Goal: Information Seeking & Learning: Learn about a topic

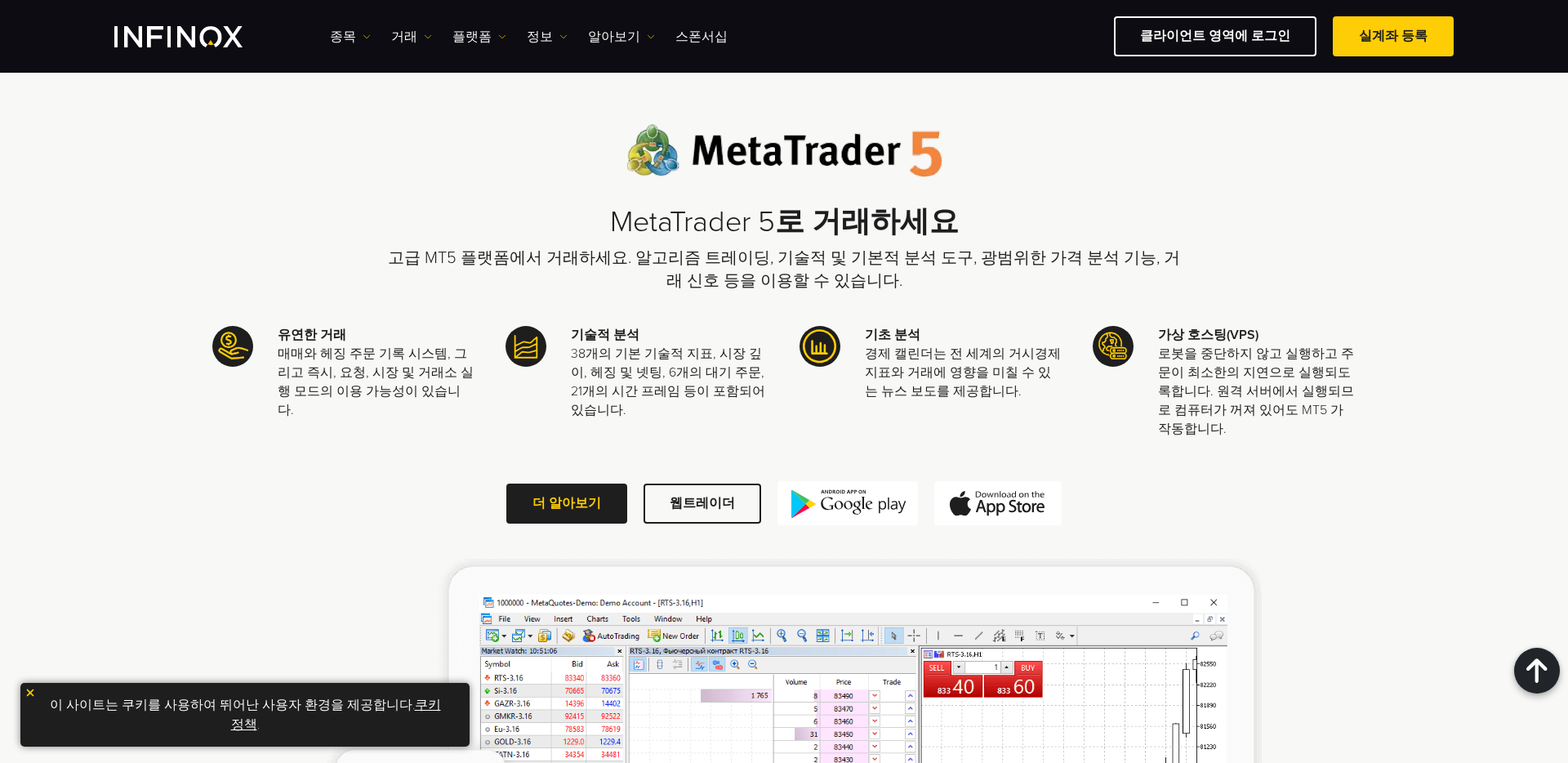
scroll to position [2200, 0]
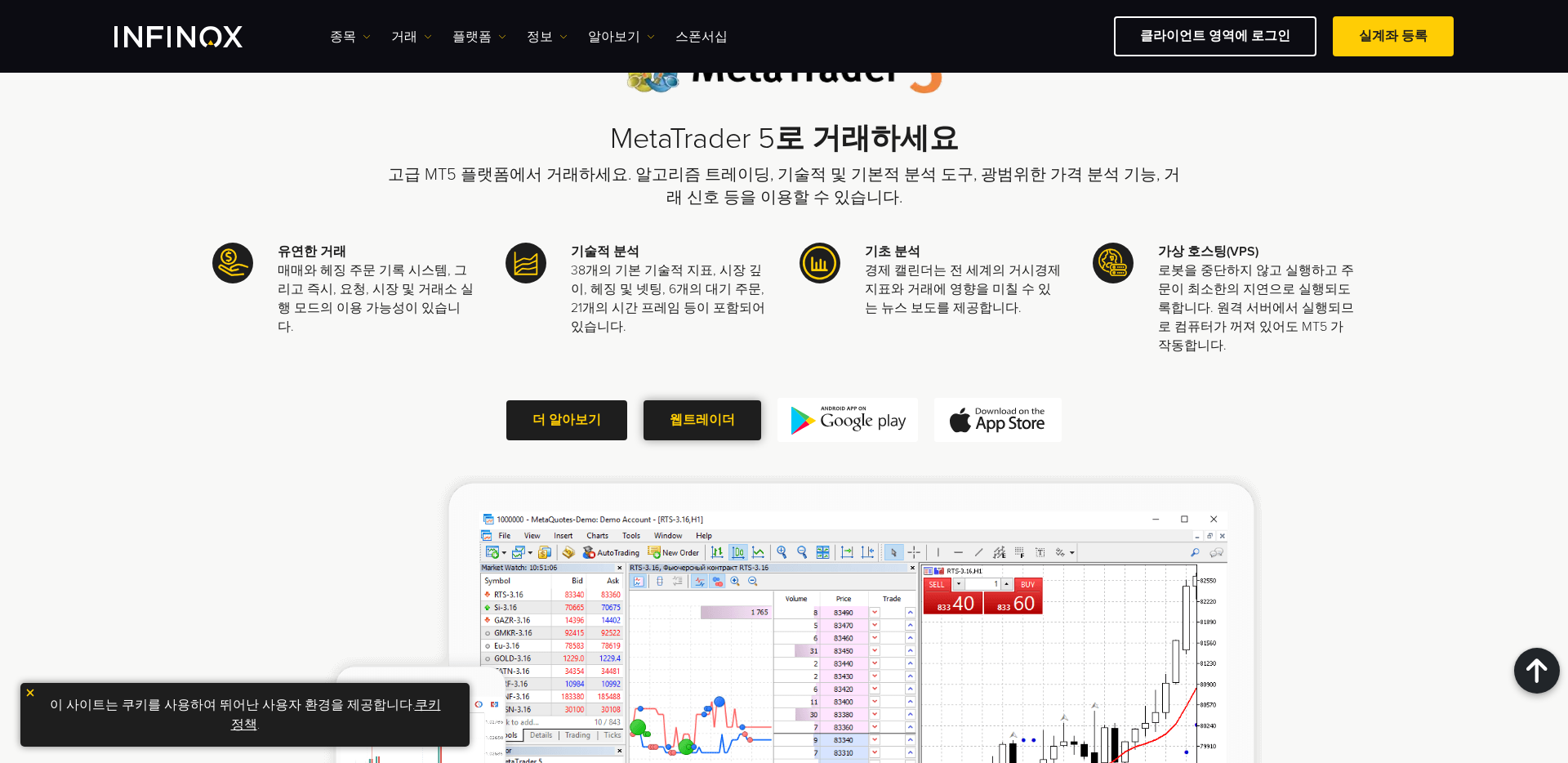
click at [689, 401] on link "웹트레이더" at bounding box center [702, 421] width 118 height 40
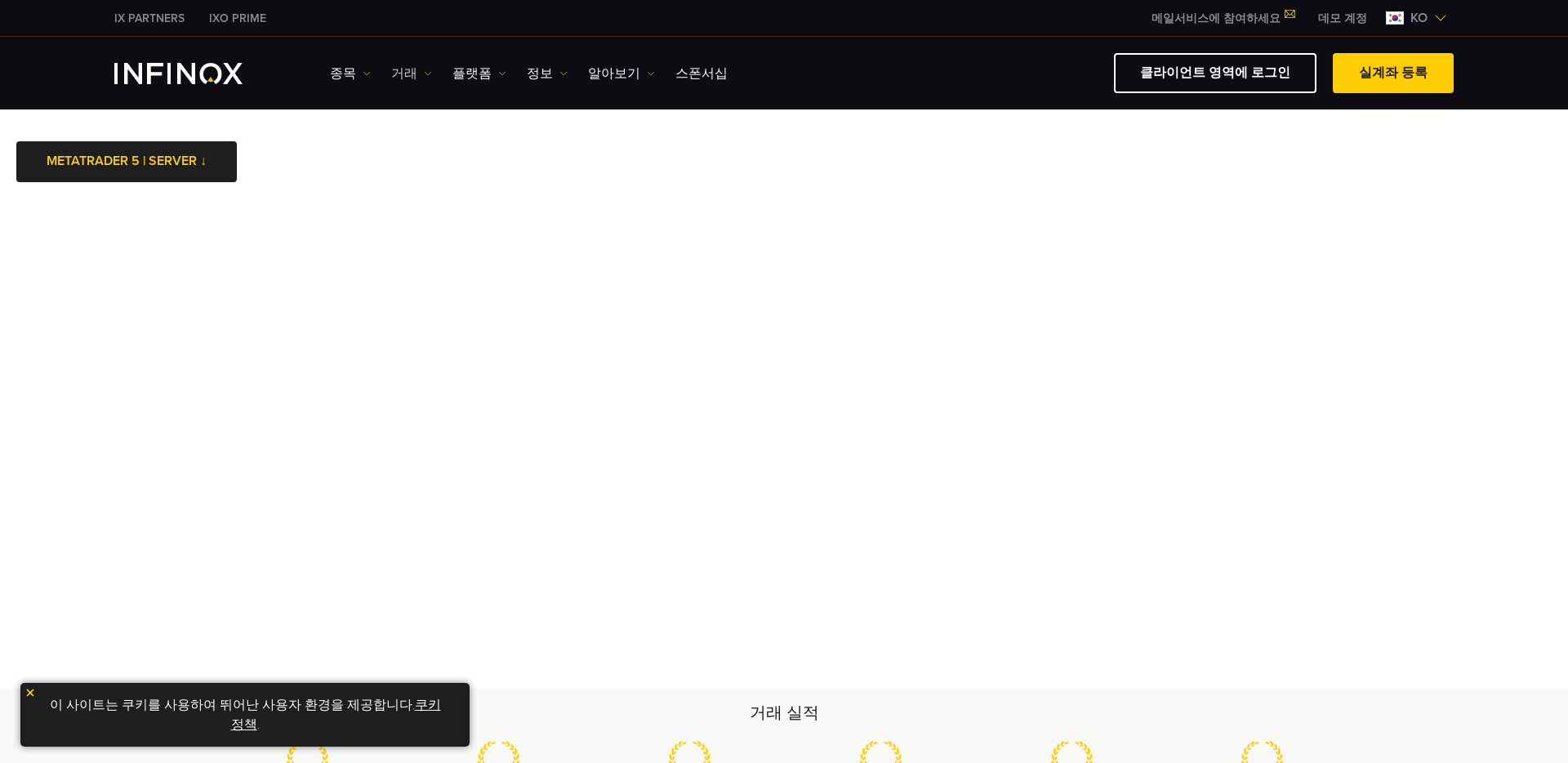
click at [415, 69] on link "거래" at bounding box center [411, 73] width 41 height 19
click at [498, 72] on img at bounding box center [503, 74] width 8 height 8
click at [497, 191] on link "INFINOX 플랫폼" at bounding box center [514, 196] width 125 height 35
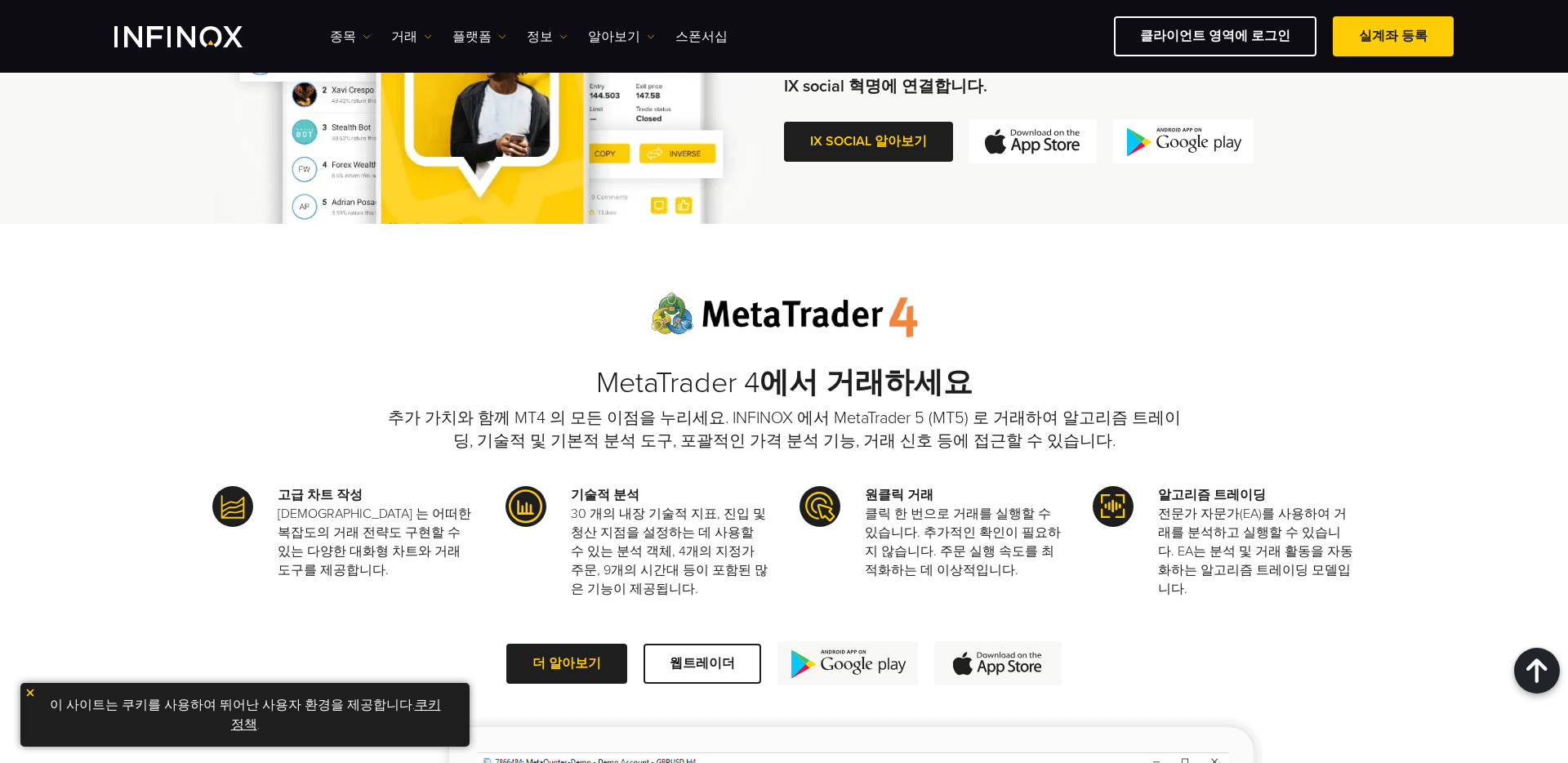
scroll to position [1014, 0]
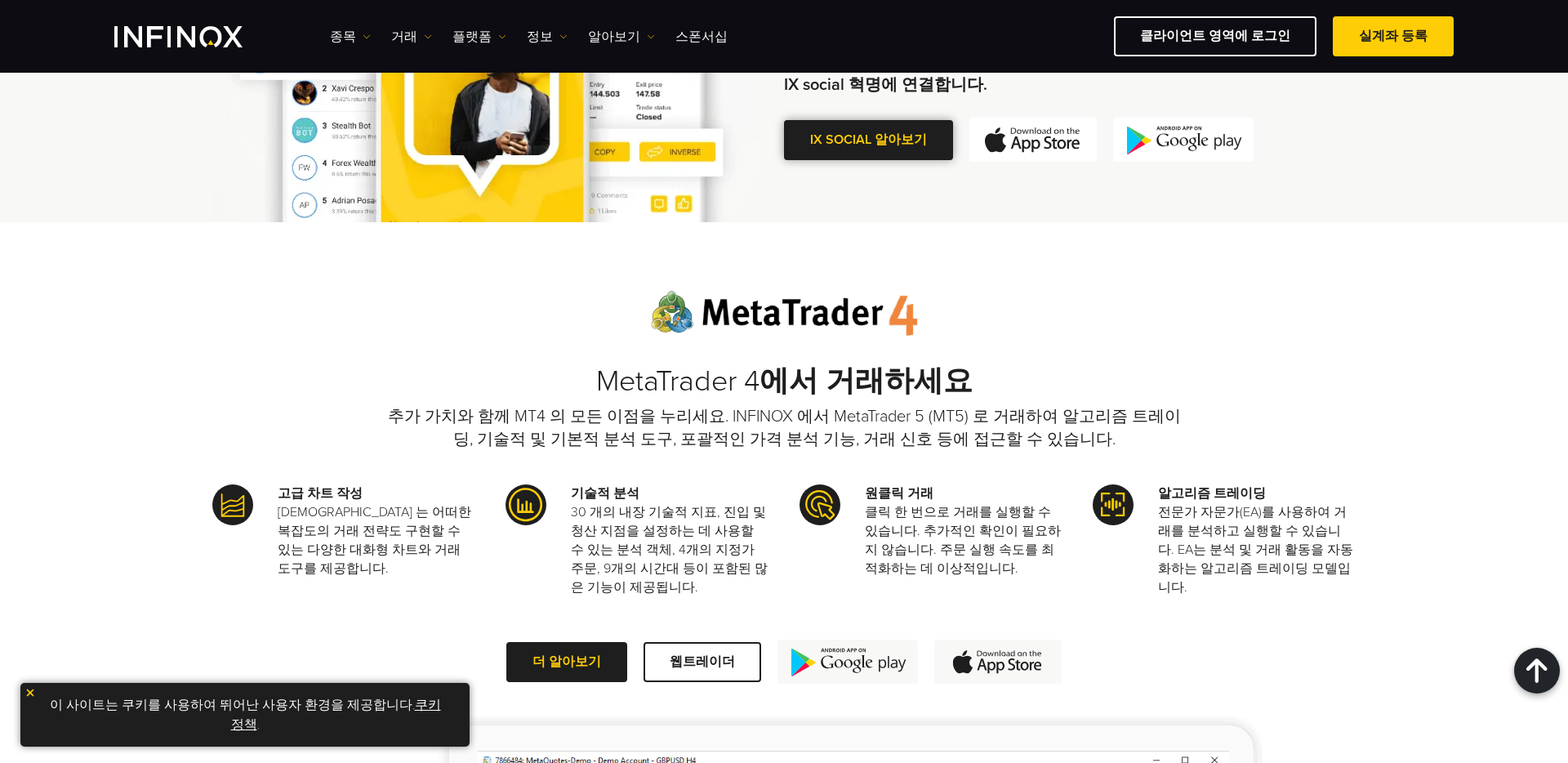
click at [844, 149] on link "IX SOCIAL 알아보기" at bounding box center [869, 141] width 169 height 40
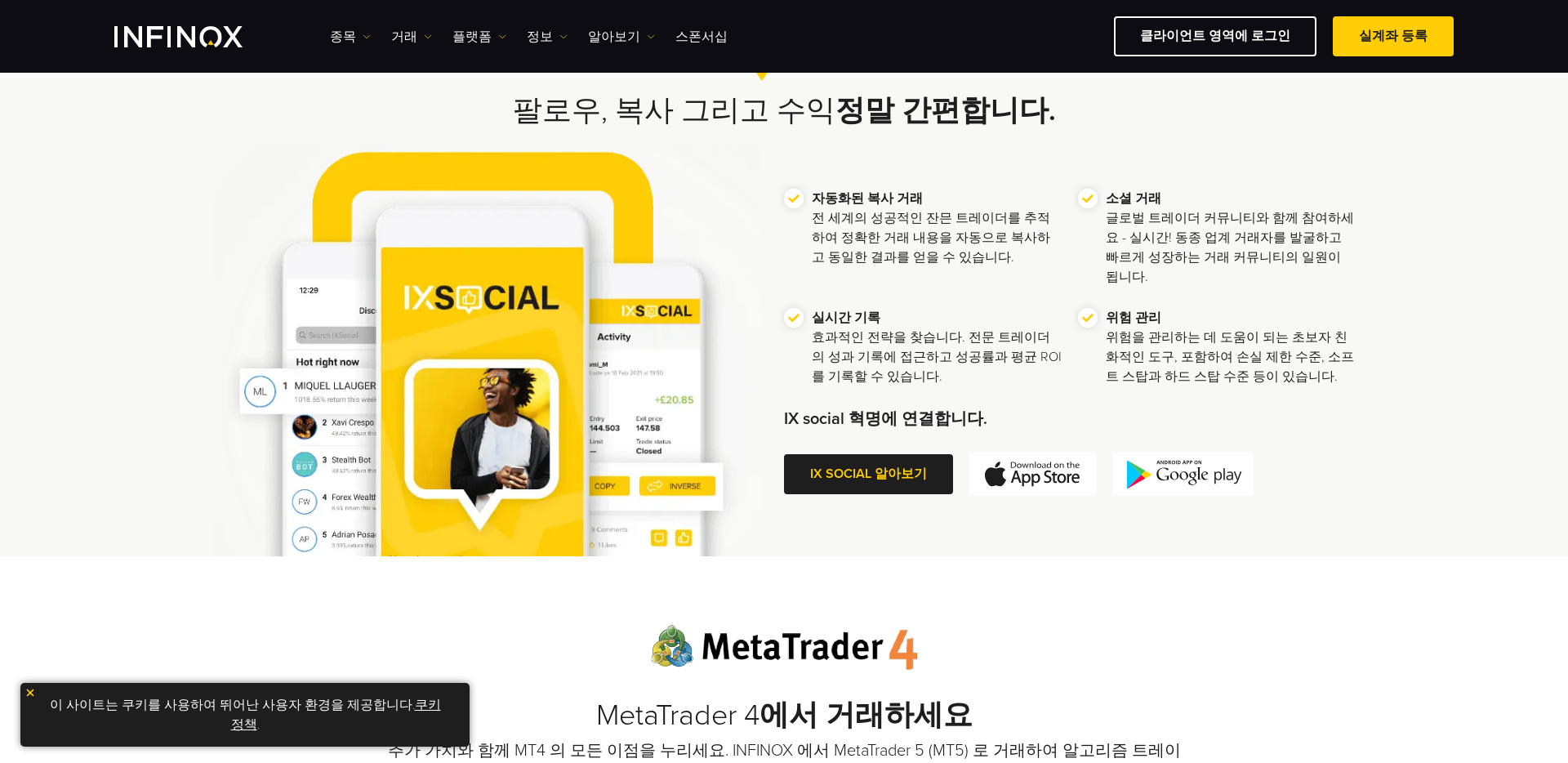
scroll to position [689, 0]
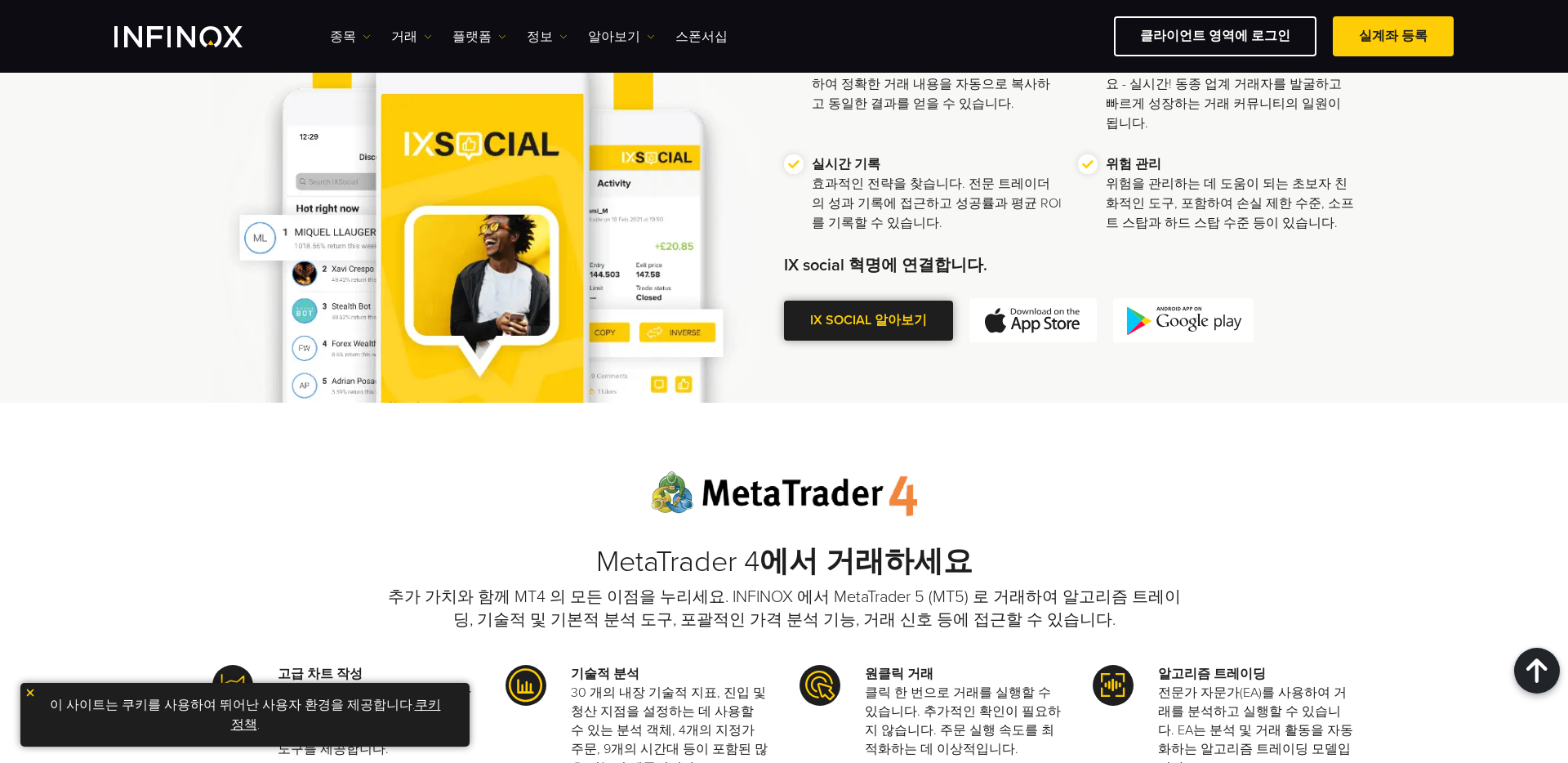
click at [869, 320] on span at bounding box center [869, 320] width 0 height 0
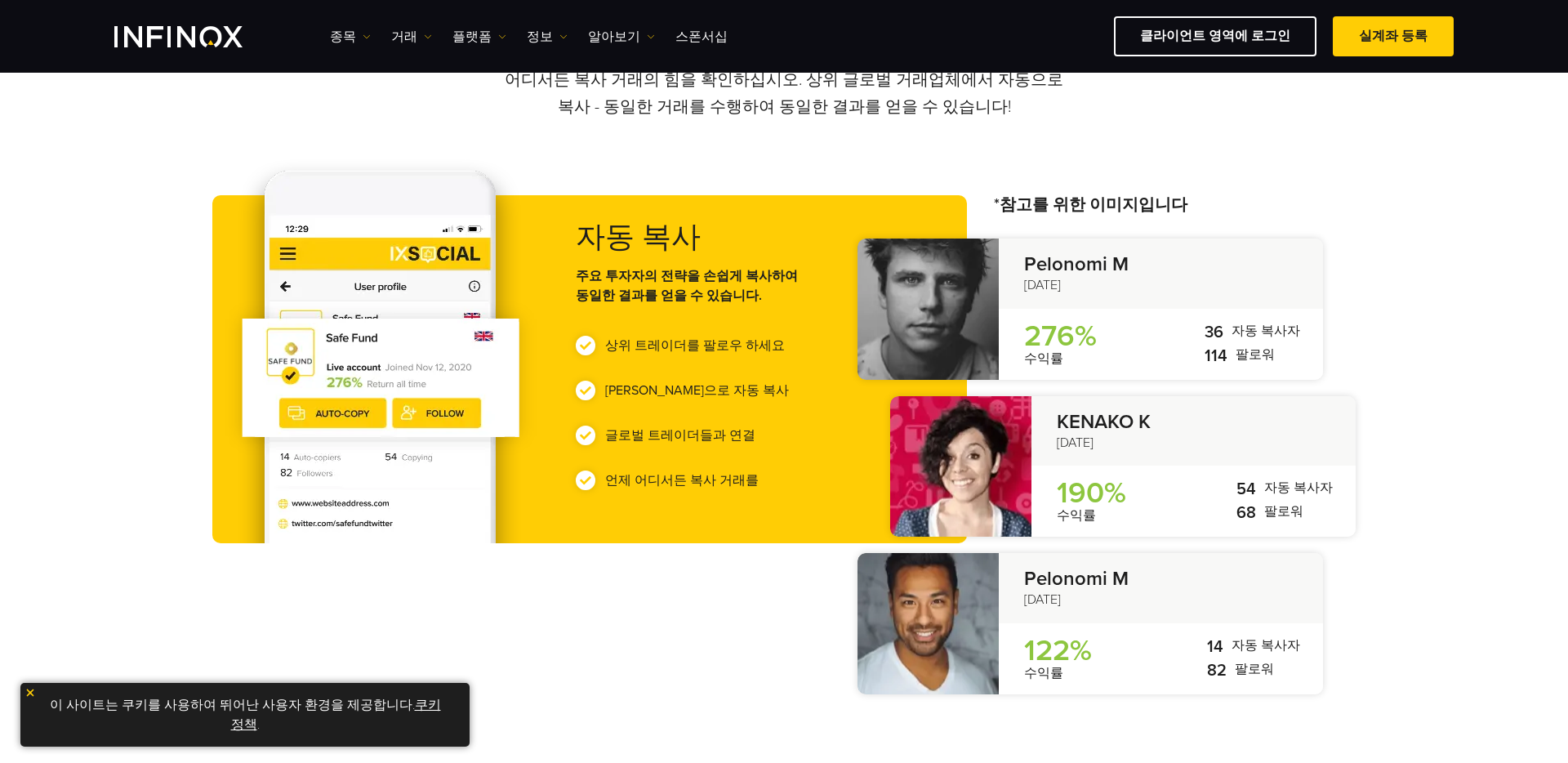
scroll to position [663, 0]
